Goal: Task Accomplishment & Management: Complete application form

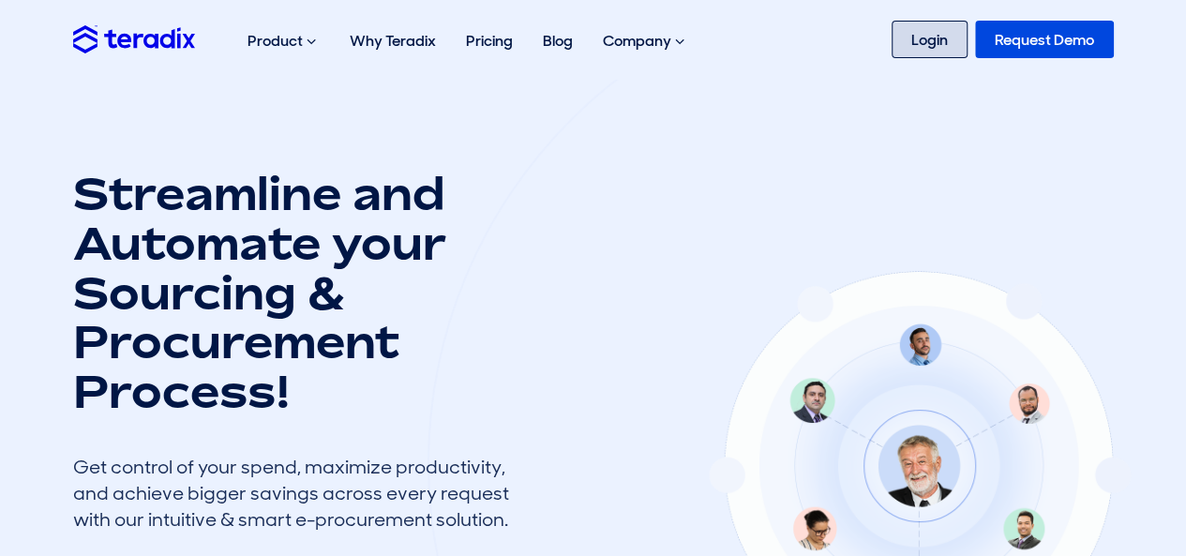
click at [962, 44] on link "Login" at bounding box center [930, 40] width 76 height 38
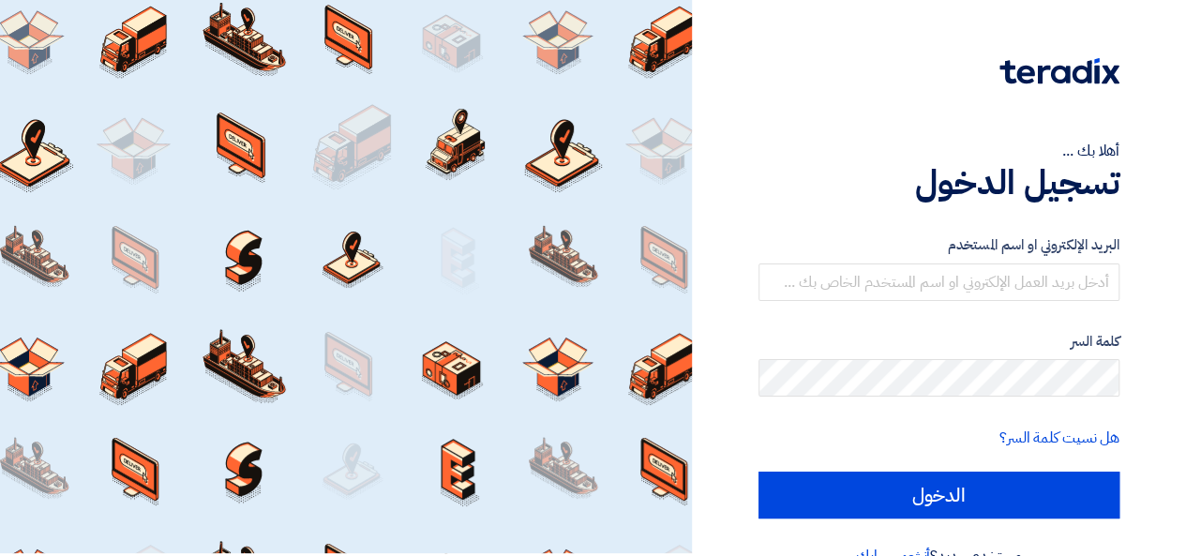
scroll to position [43, 0]
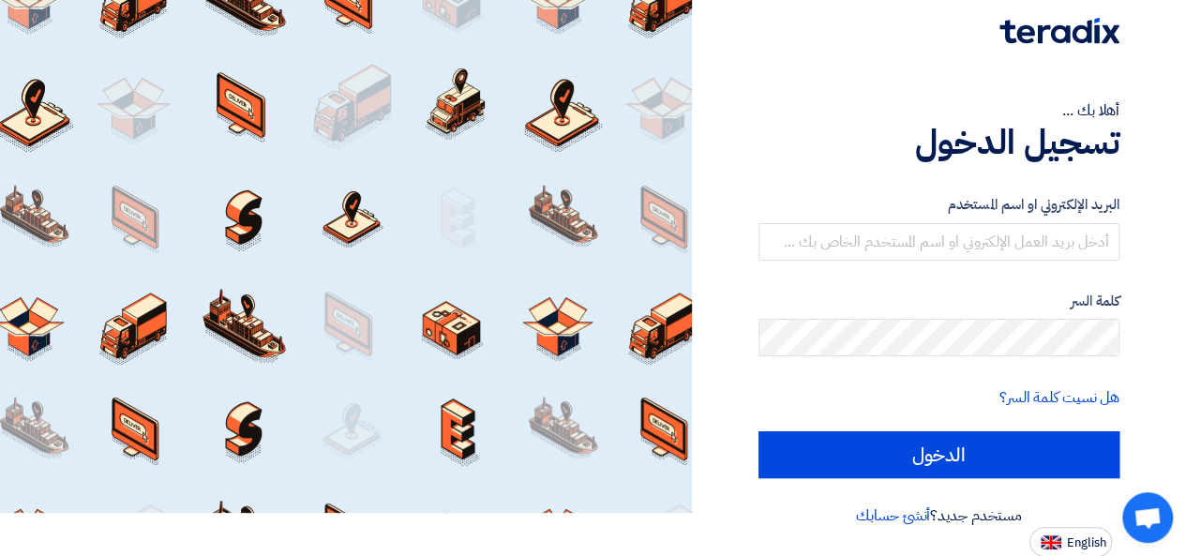
click at [895, 519] on link "أنشئ حسابك" at bounding box center [893, 515] width 74 height 23
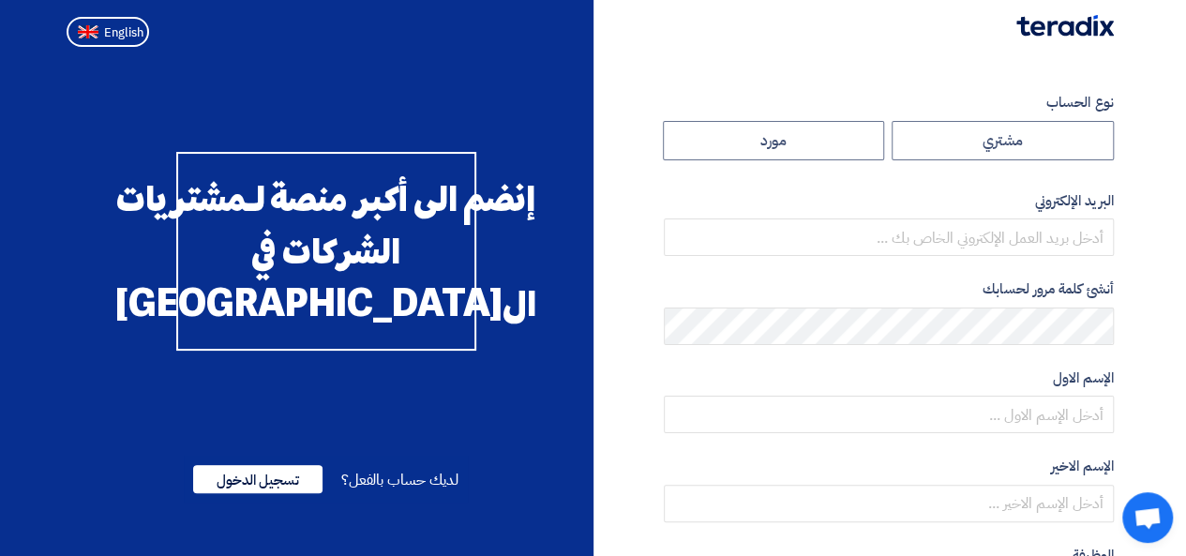
click at [816, 157] on label "مورد" at bounding box center [774, 140] width 222 height 39
click at [816, 157] on input "مورد" at bounding box center [774, 141] width 220 height 38
radio input "true"
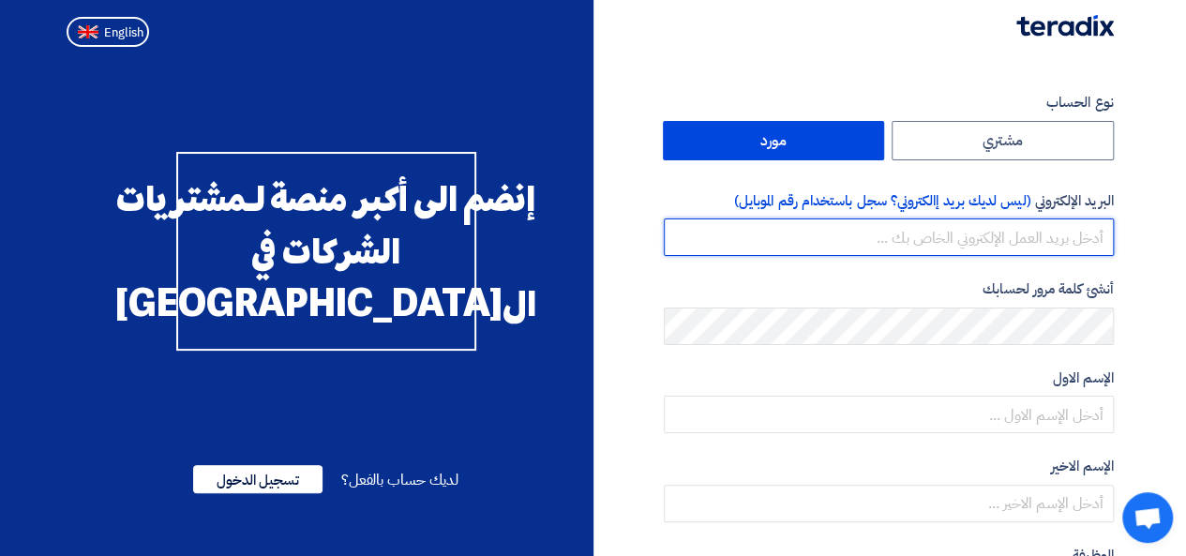
click at [899, 232] on input "email" at bounding box center [889, 237] width 450 height 38
type input "ieltaher10@gmail.com"
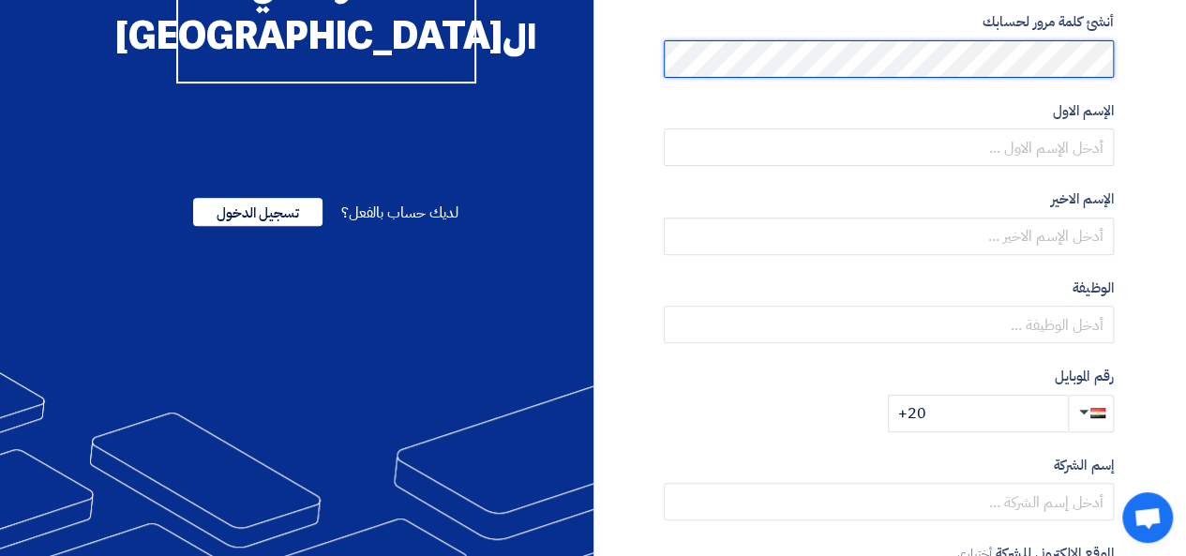
scroll to position [274, 0]
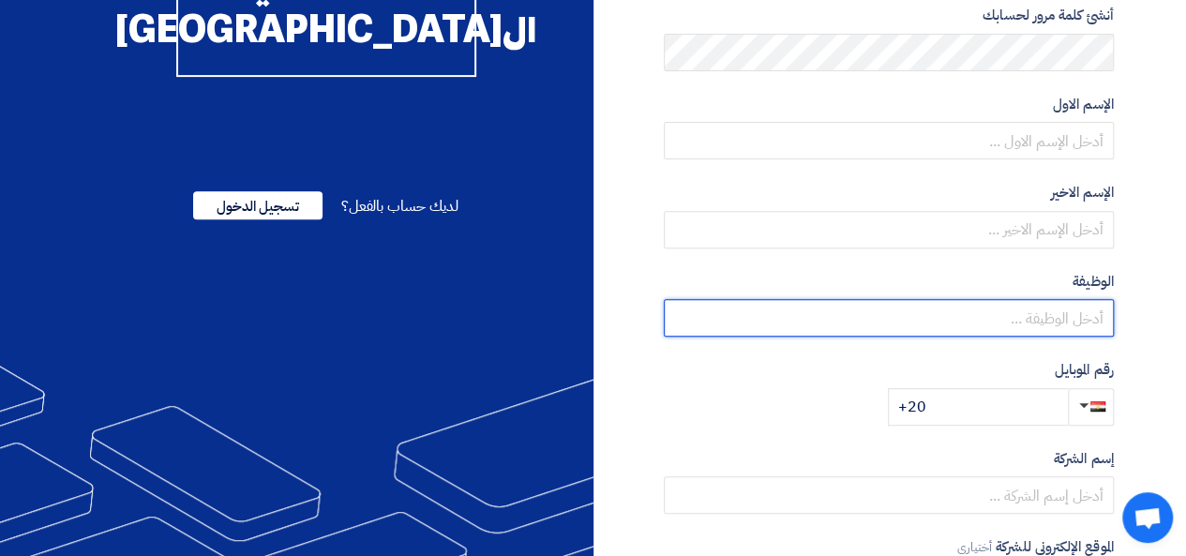
click at [1033, 320] on input "text" at bounding box center [889, 318] width 450 height 38
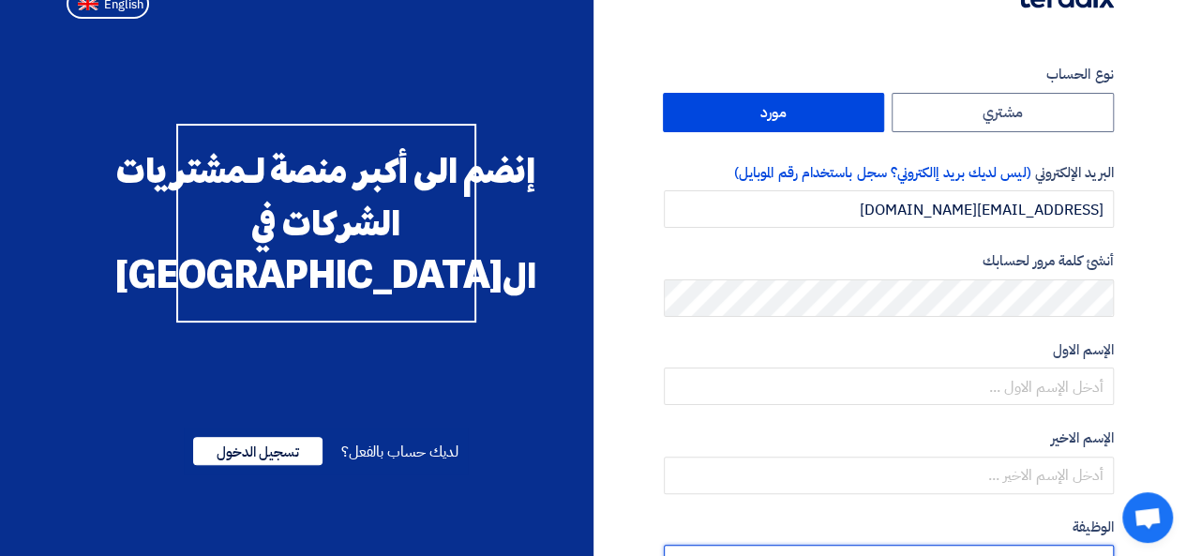
scroll to position [20, 0]
